Goal: Task Accomplishment & Management: Use online tool/utility

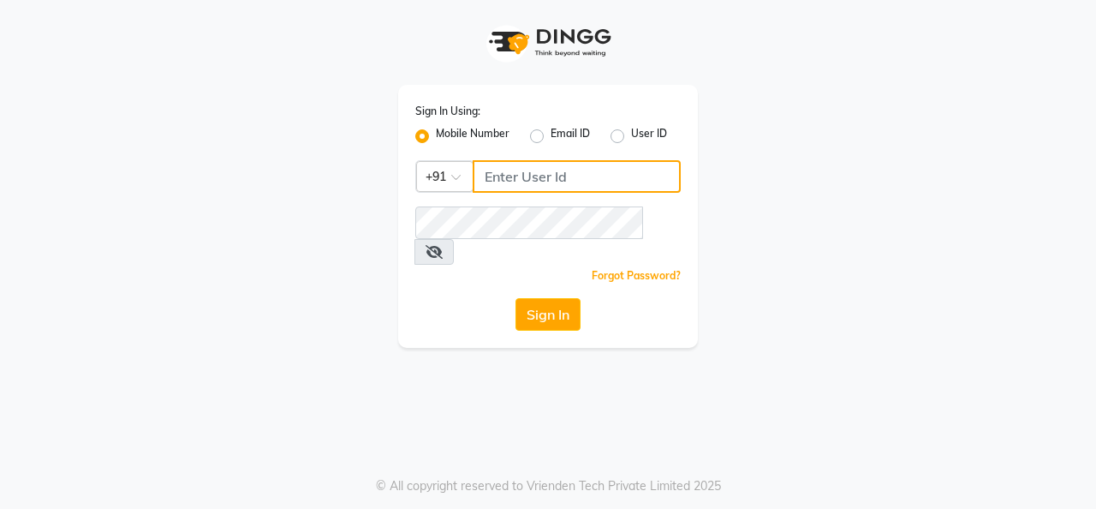
click at [555, 177] on input "Username" at bounding box center [577, 176] width 208 height 33
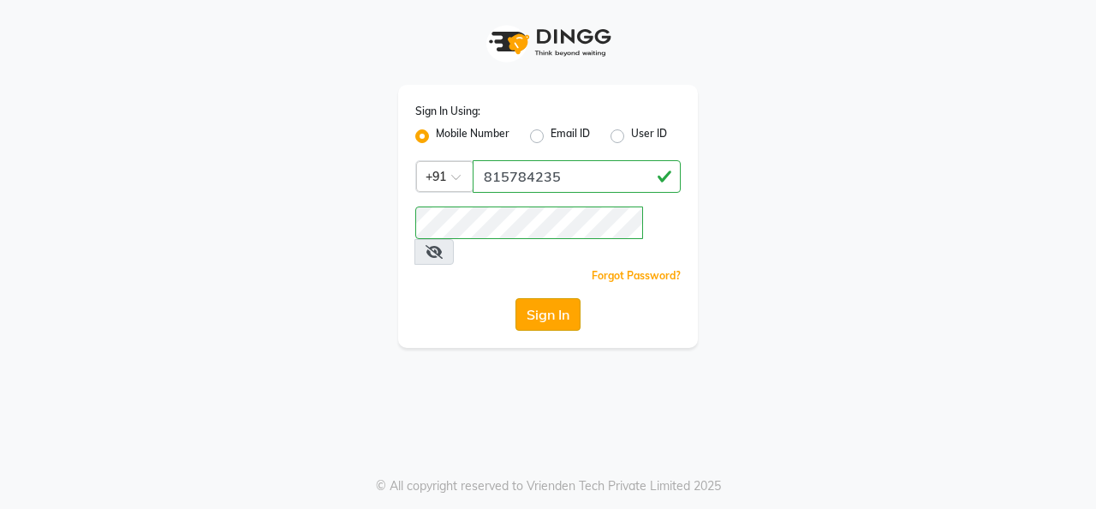
click at [531, 298] on button "Sign In" at bounding box center [547, 314] width 65 height 33
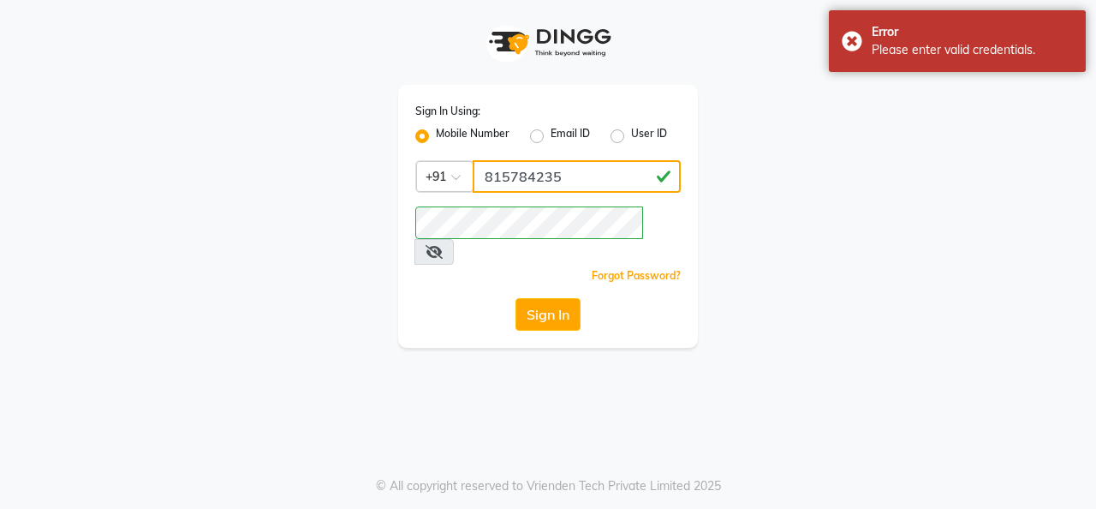
click at [577, 179] on input "815784235" at bounding box center [577, 176] width 208 height 33
click at [525, 176] on input "815784235" at bounding box center [577, 176] width 208 height 33
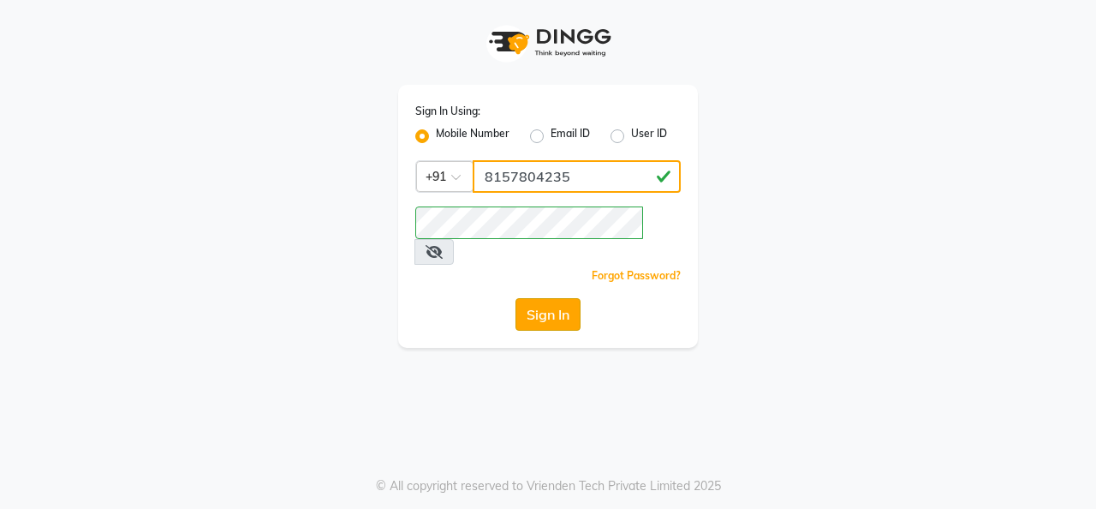
type input "8157804235"
click at [557, 298] on button "Sign In" at bounding box center [547, 314] width 65 height 33
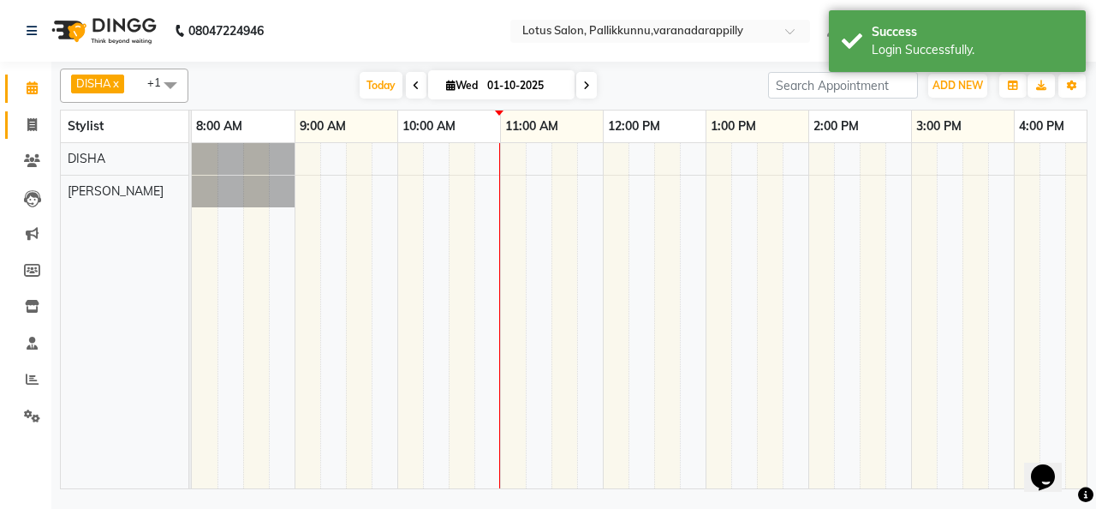
click at [26, 114] on link "Invoice" at bounding box center [25, 125] width 41 height 28
select select "service"
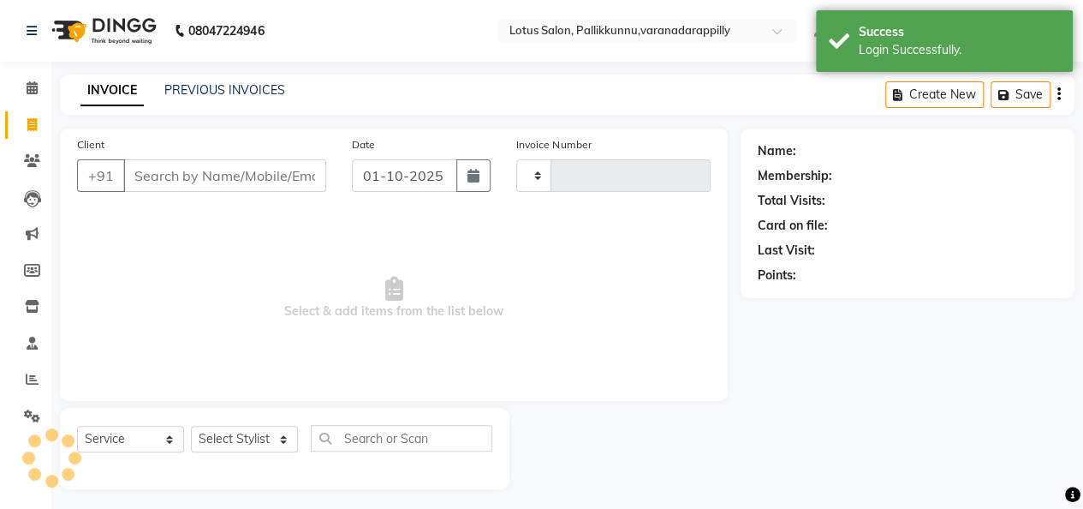
type input "1144"
select select "8188"
click at [237, 170] on input "Client" at bounding box center [224, 175] width 203 height 33
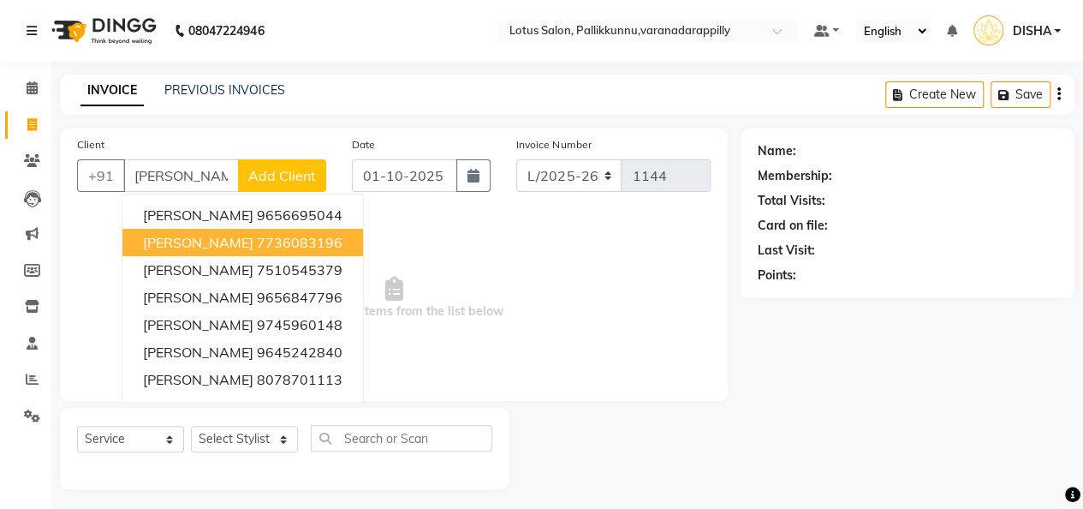
click at [271, 244] on ngb-highlight "7736083196" at bounding box center [300, 242] width 86 height 17
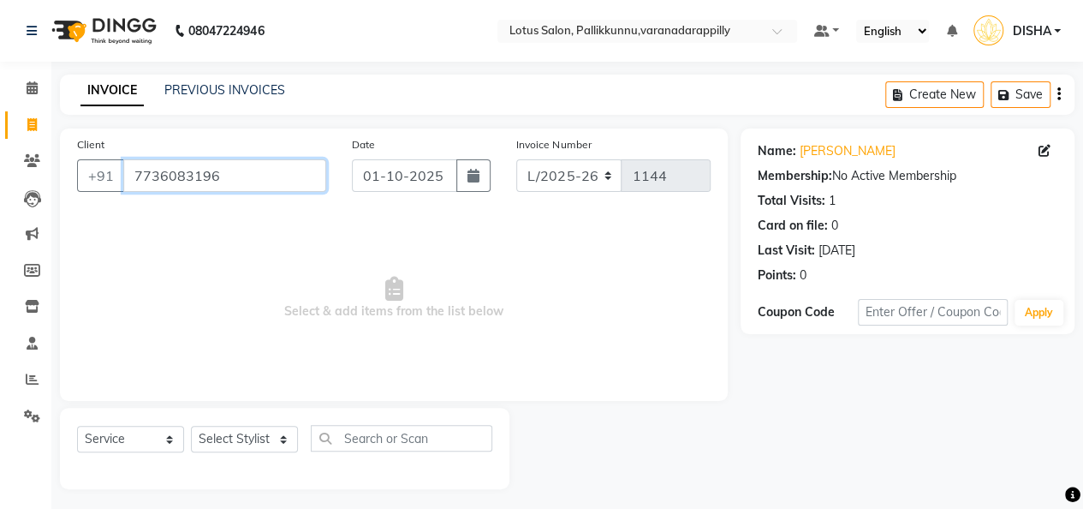
click at [246, 178] on input "7736083196" at bounding box center [224, 175] width 203 height 33
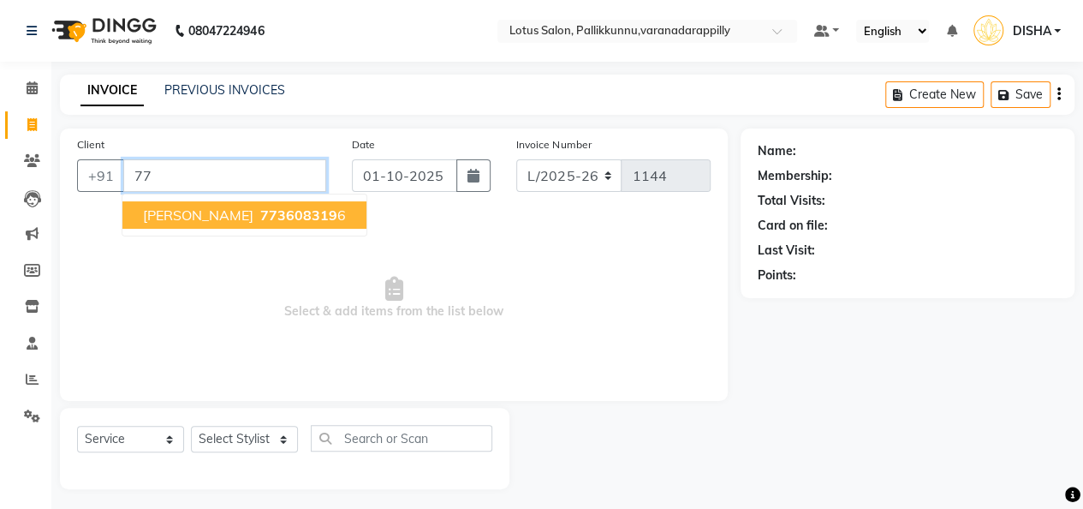
type input "7"
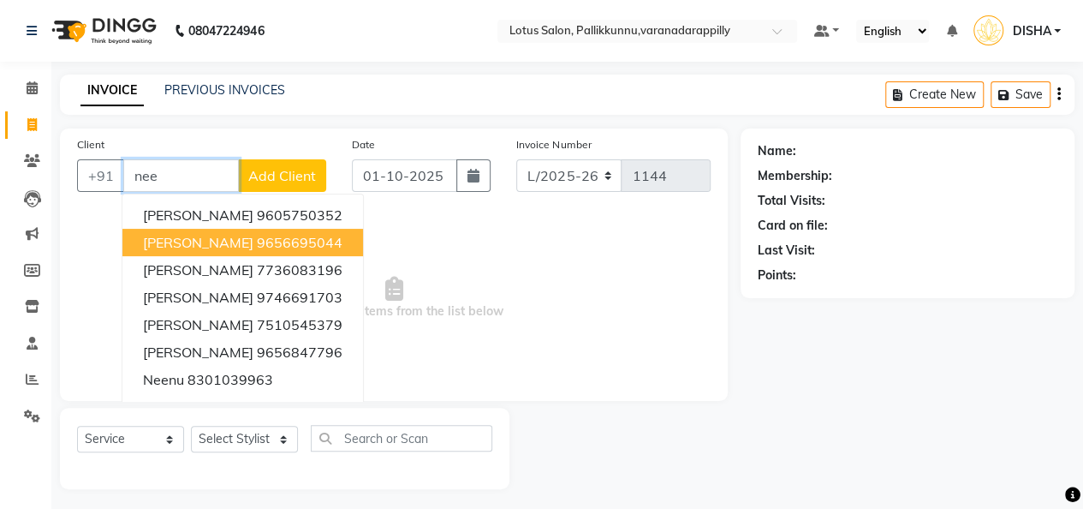
click at [221, 230] on button "[PERSON_NAME] 9656695044" at bounding box center [242, 242] width 241 height 27
type input "9656695044"
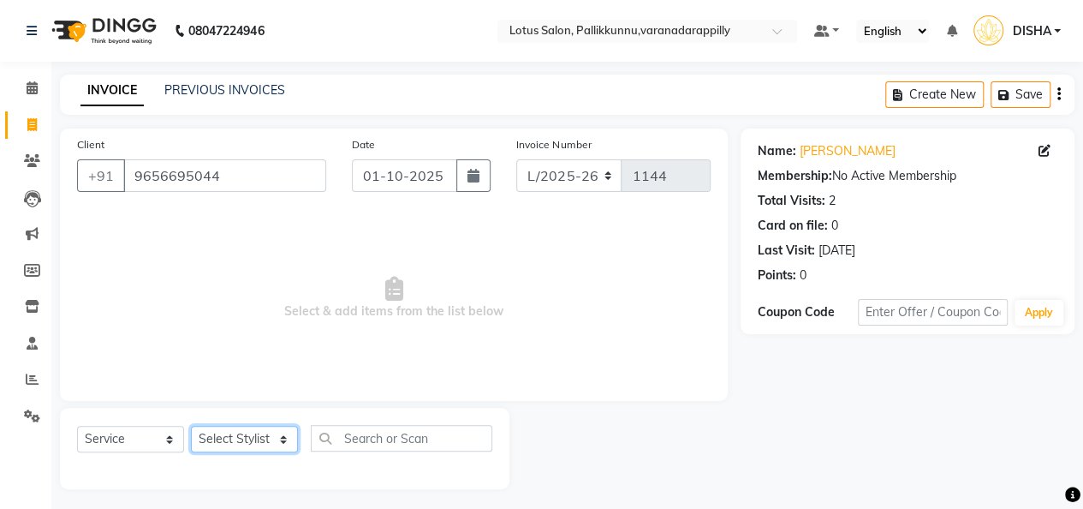
click at [288, 432] on select "Select Stylist DISHA [PERSON_NAME] Naflin [PERSON_NAME] [PERSON_NAME]" at bounding box center [244, 439] width 107 height 27
select select "89522"
click at [191, 426] on select "Select Stylist DISHA [PERSON_NAME] Naflin [PERSON_NAME] [PERSON_NAME]" at bounding box center [244, 439] width 107 height 27
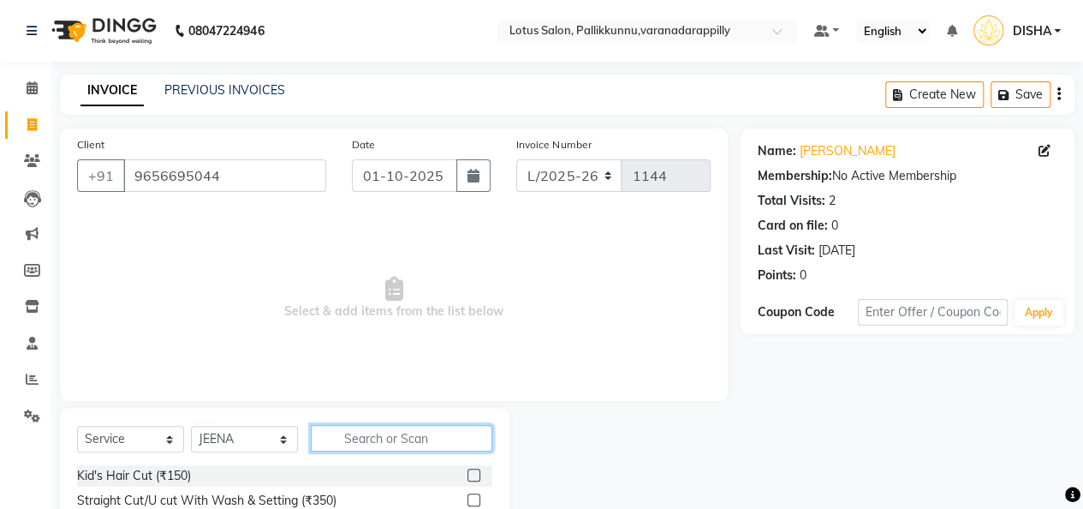
click at [364, 440] on input "text" at bounding box center [402, 438] width 182 height 27
type input "thread"
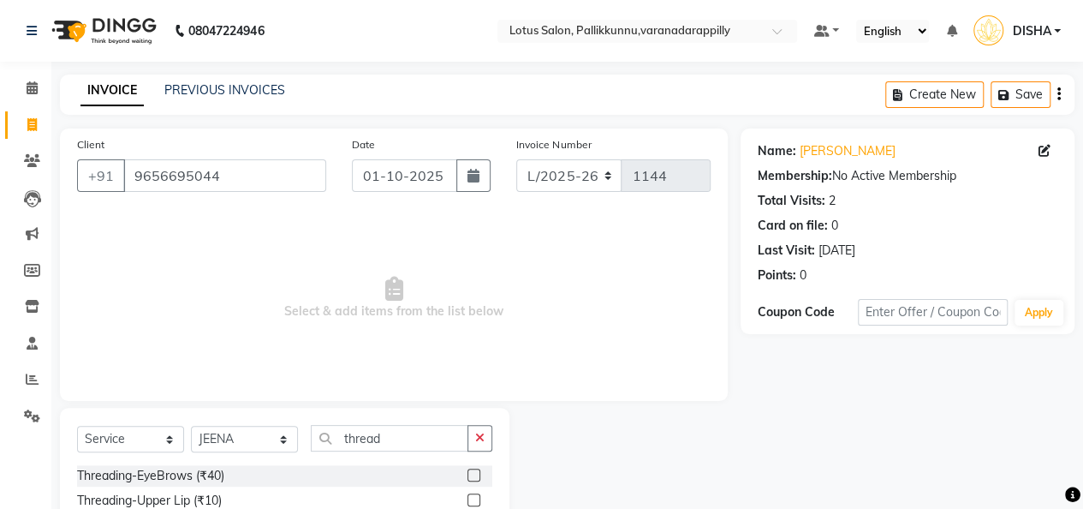
click at [468, 473] on label at bounding box center [474, 474] width 13 height 13
click at [468, 473] on input "checkbox" at bounding box center [473, 475] width 11 height 11
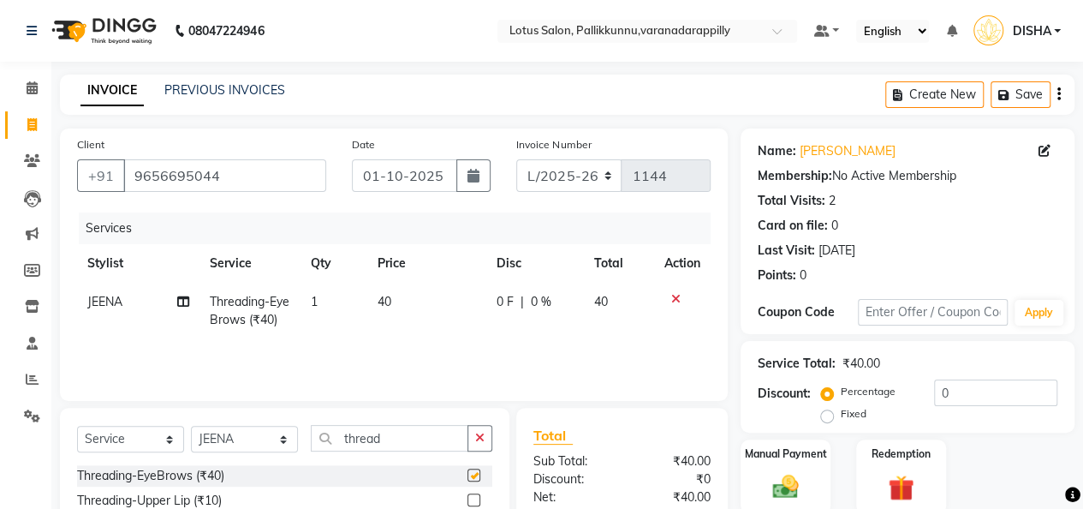
checkbox input "false"
click at [781, 467] on div "Manual Payment" at bounding box center [785, 477] width 93 height 78
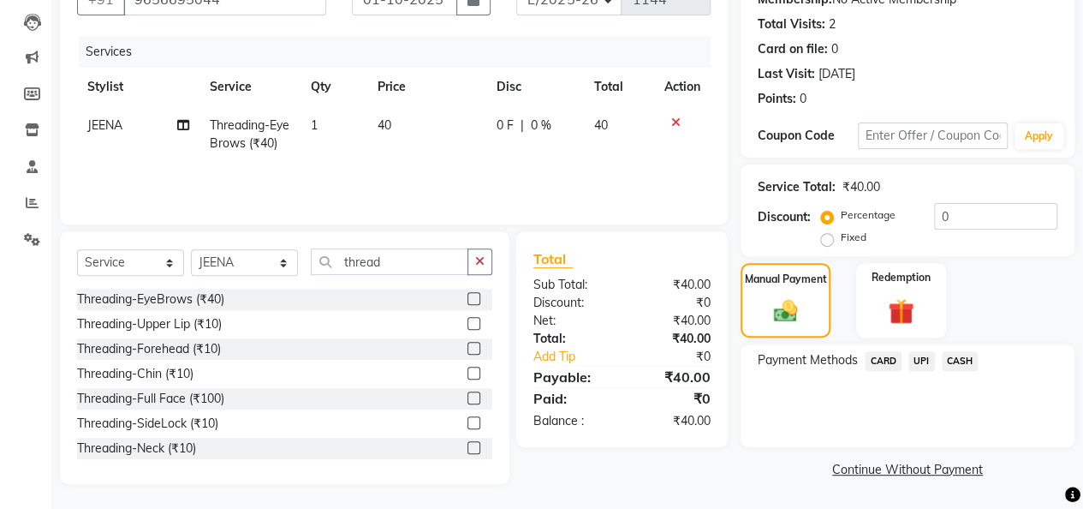
click at [919, 365] on span "UPI" at bounding box center [921, 361] width 27 height 20
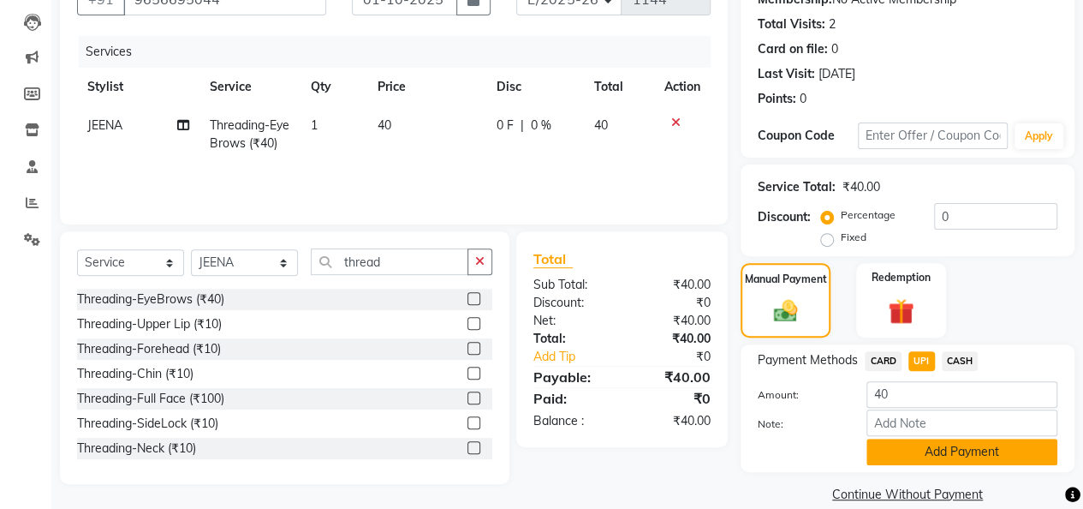
click at [938, 453] on button "Add Payment" at bounding box center [962, 451] width 191 height 27
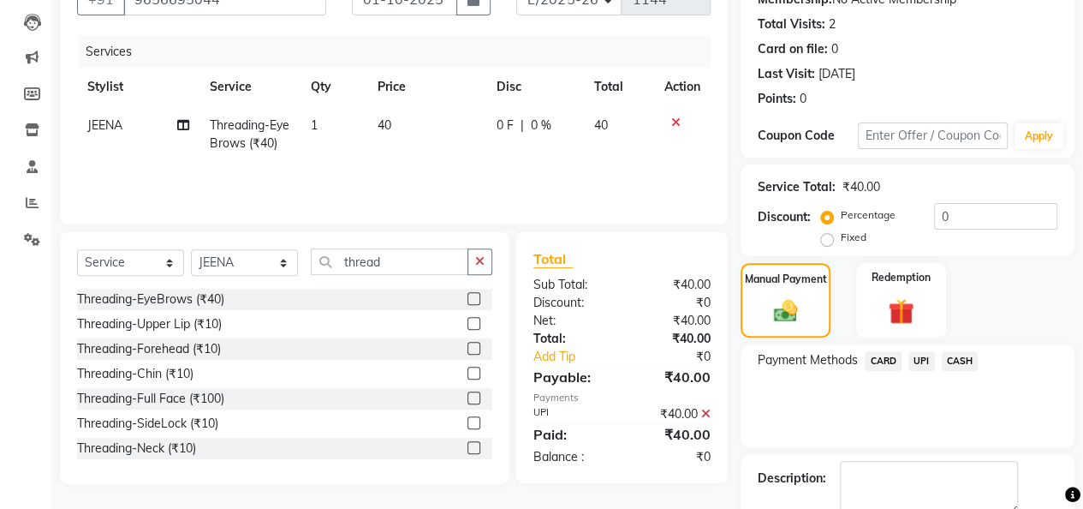
scroll to position [246, 0]
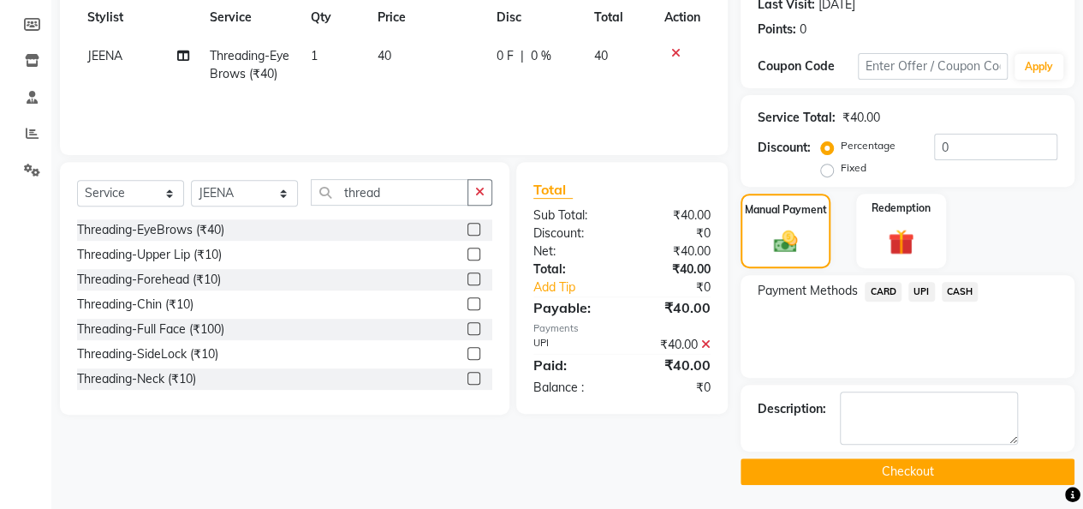
click at [944, 466] on button "Checkout" at bounding box center [908, 471] width 334 height 27
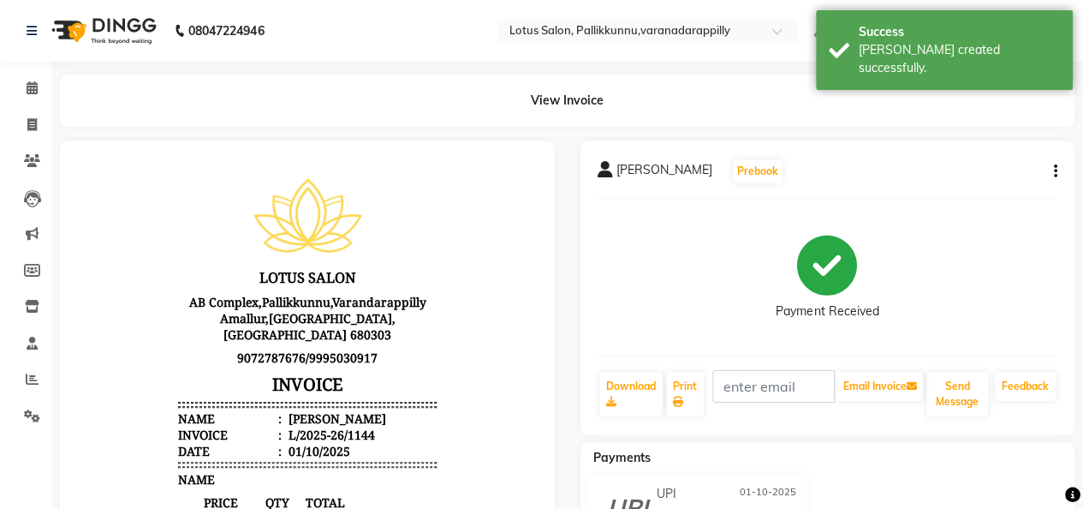
scroll to position [213, 0]
